Goal: Task Accomplishment & Management: Manage account settings

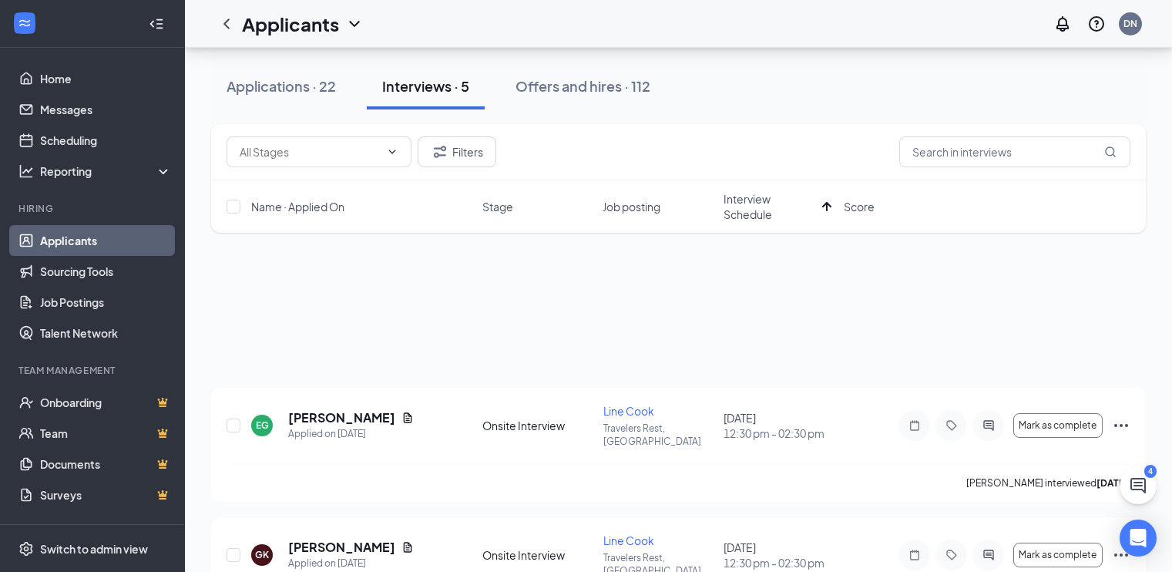
scroll to position [308, 0]
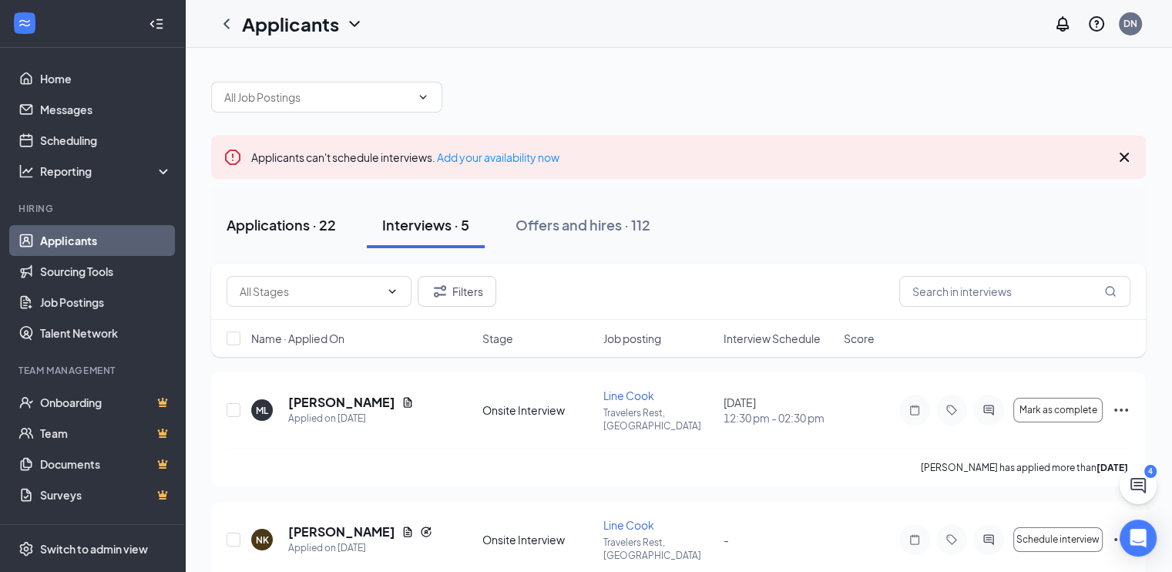
drag, startPoint x: 303, startPoint y: 223, endPoint x: 290, endPoint y: 216, distance: 14.8
click at [304, 223] on div "Applications · 22" at bounding box center [281, 224] width 109 height 19
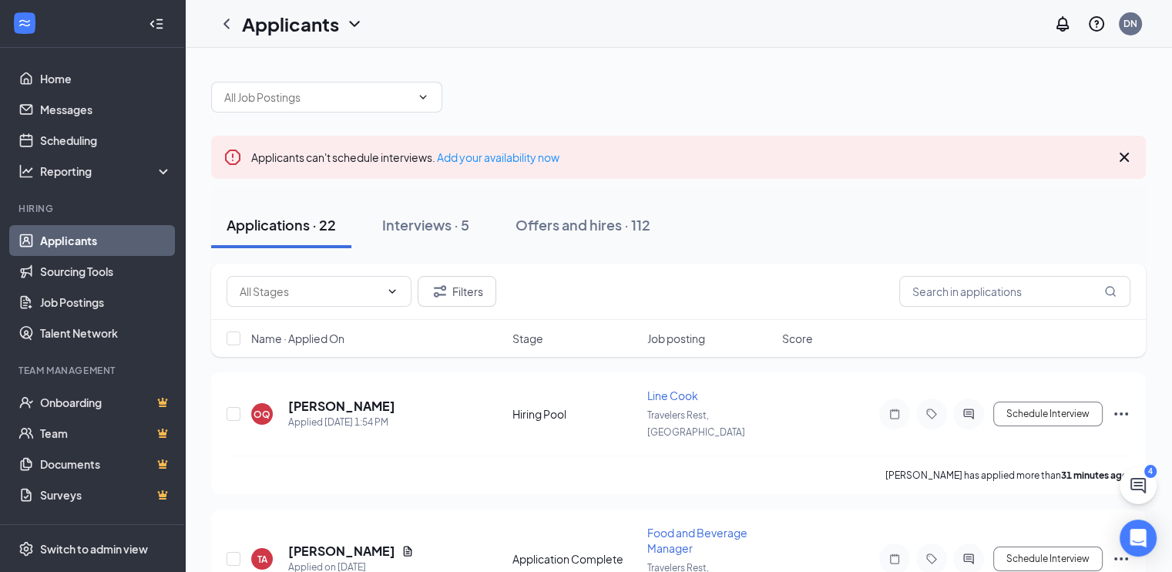
click at [697, 340] on span "Job posting" at bounding box center [676, 338] width 58 height 15
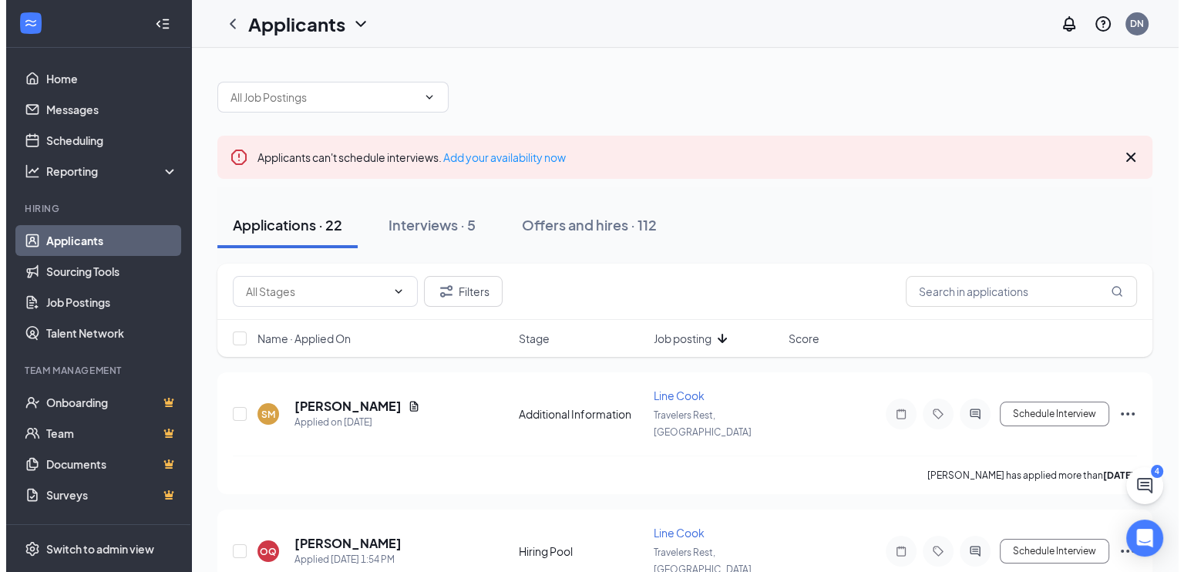
scroll to position [154, 0]
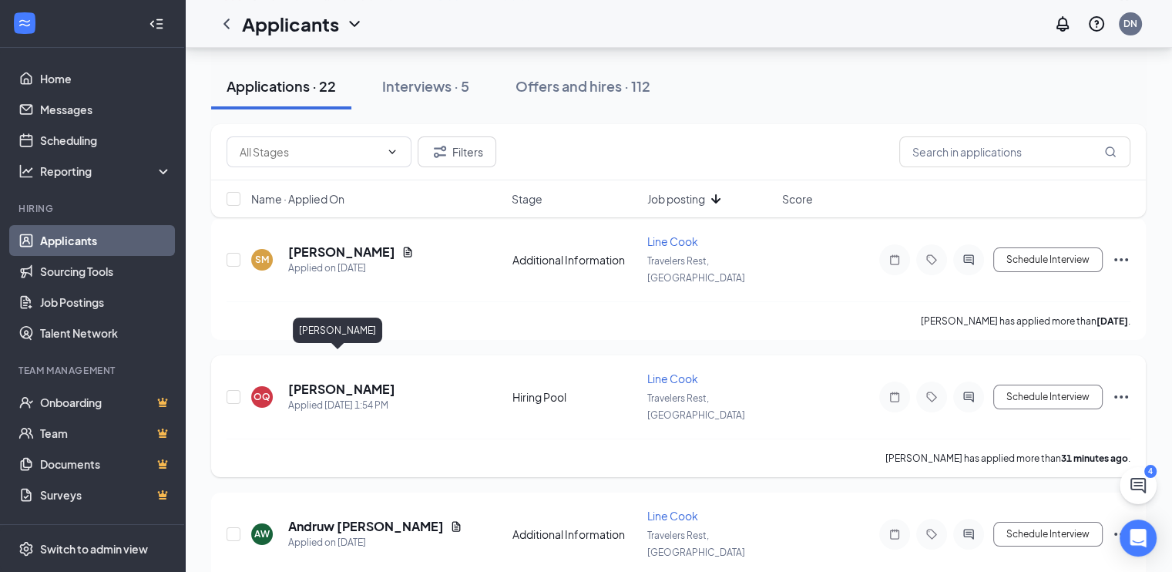
click at [299, 381] on h5 "[PERSON_NAME]" at bounding box center [341, 389] width 107 height 17
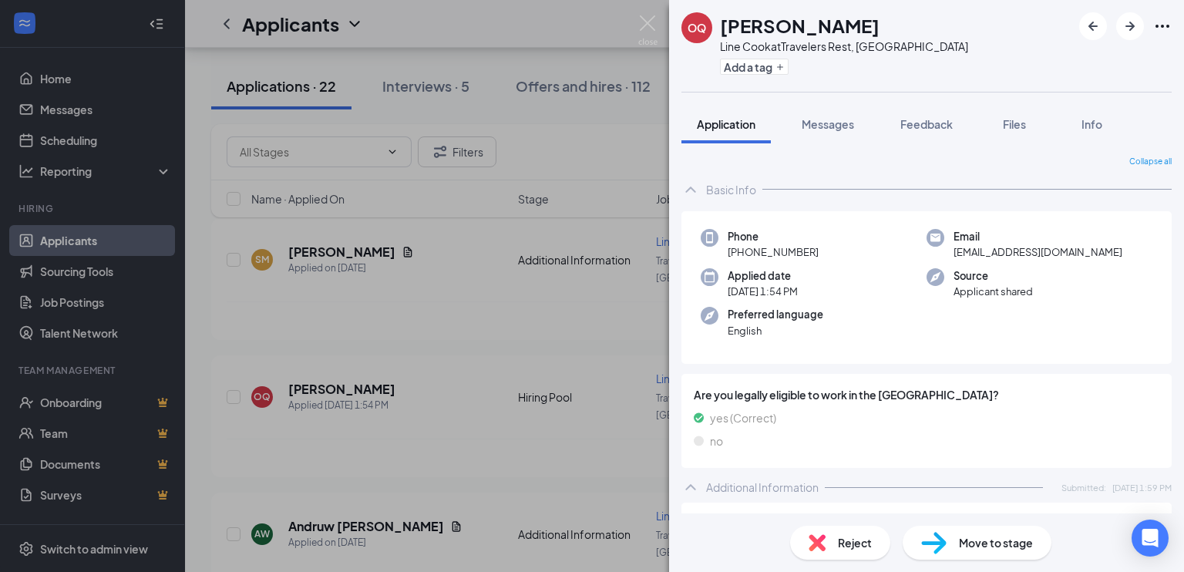
click at [827, 546] on div "Reject" at bounding box center [840, 543] width 100 height 34
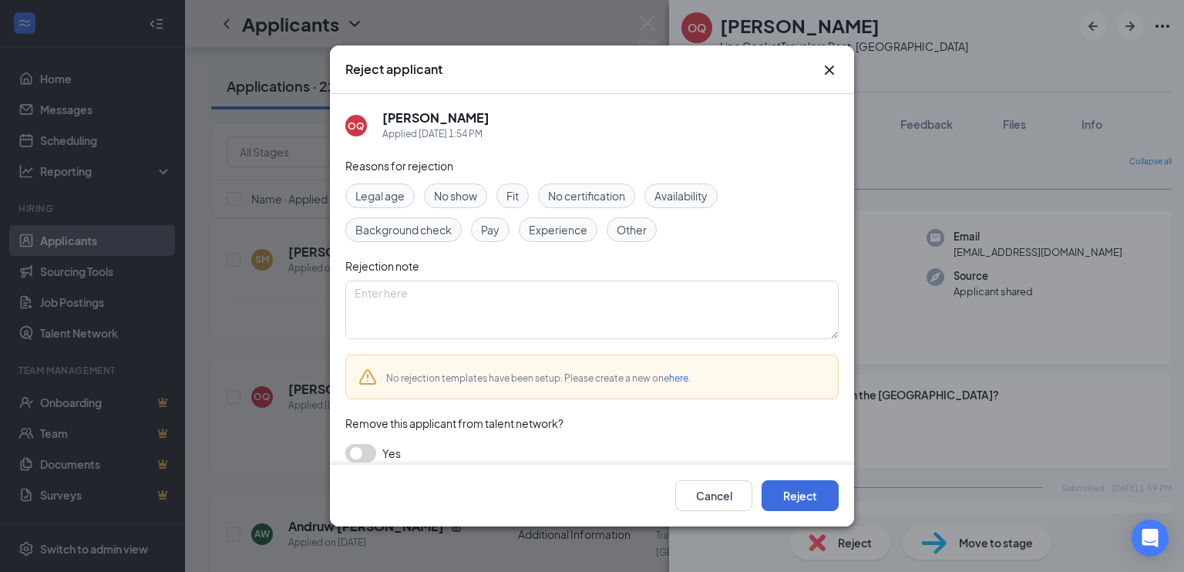
click at [539, 229] on span "Experience" at bounding box center [558, 229] width 59 height 17
click at [822, 512] on div "Cancel Reject" at bounding box center [592, 496] width 524 height 62
click at [825, 508] on button "Reject" at bounding box center [799, 495] width 77 height 31
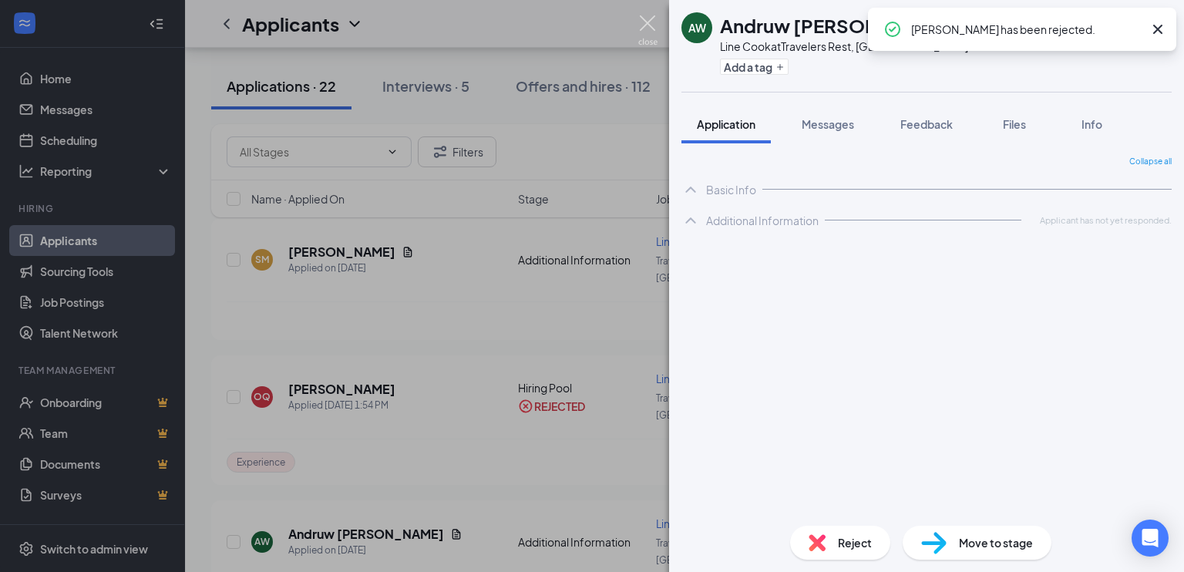
click at [657, 23] on img at bounding box center [647, 30] width 19 height 30
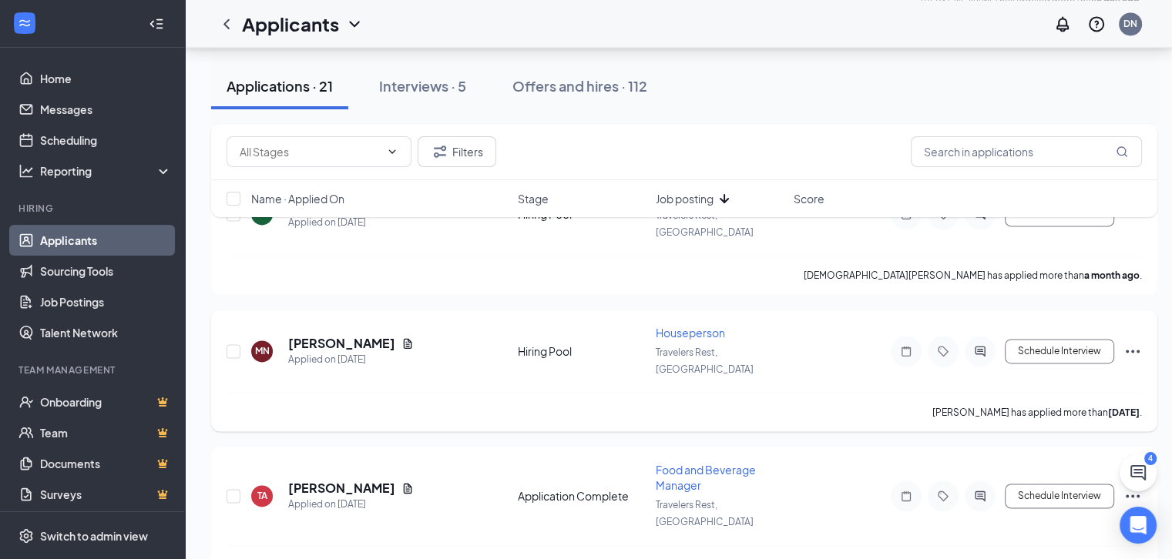
scroll to position [2334, 0]
